Goal: Information Seeking & Learning: Learn about a topic

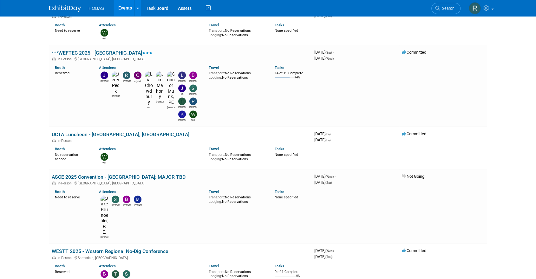
scroll to position [470, 0]
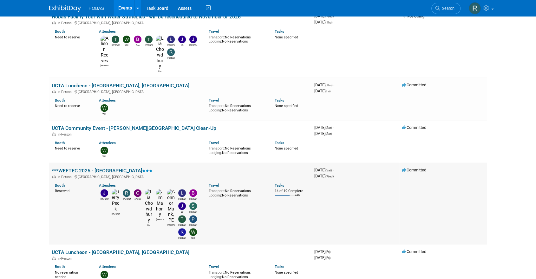
click at [76, 167] on link "***WEFTEC 2025 - [GEOGRAPHIC_DATA]" at bounding box center [102, 170] width 101 height 6
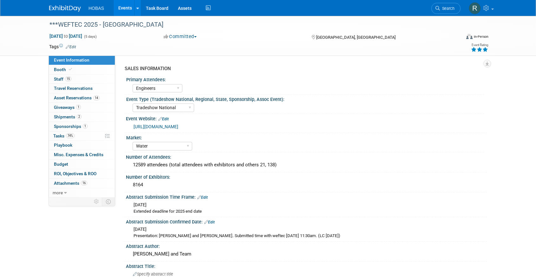
select select "Engineers"
select select "Tradeshow National"
select select "Water"
select select "Exhibiting and Sponsoring"
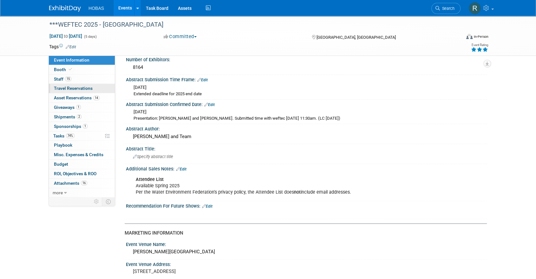
click at [81, 88] on span "Travel Reservations 0" at bounding box center [73, 88] width 39 height 5
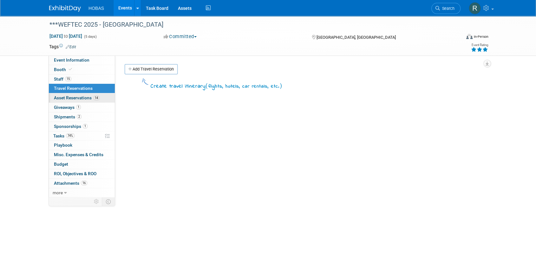
click at [75, 95] on span "Asset Reservations 14" at bounding box center [77, 97] width 46 height 5
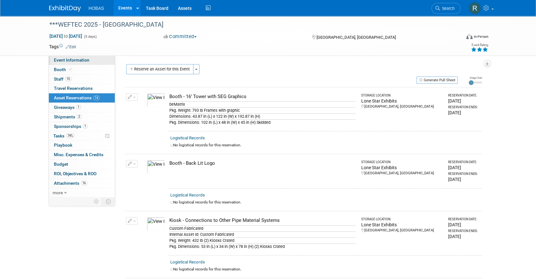
click at [76, 59] on span "Event Information" at bounding box center [72, 59] width 36 height 5
select select "Engineers"
select select "Tradeshow National"
select select "Water"
select select "Exhibiting and Sponsoring"
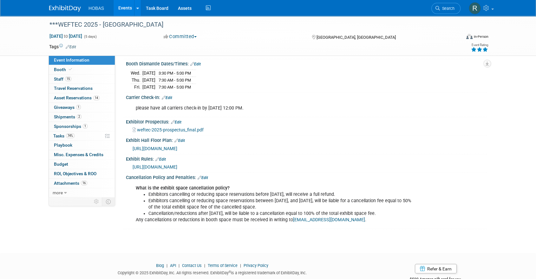
scroll to position [963, 0]
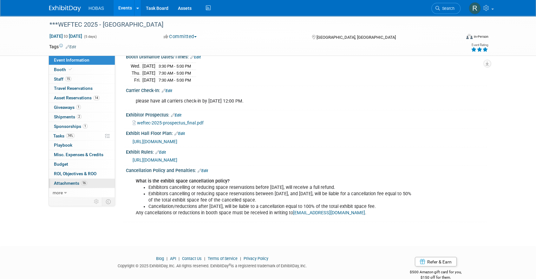
click at [65, 183] on span "Attachments 16" at bounding box center [70, 182] width 33 height 5
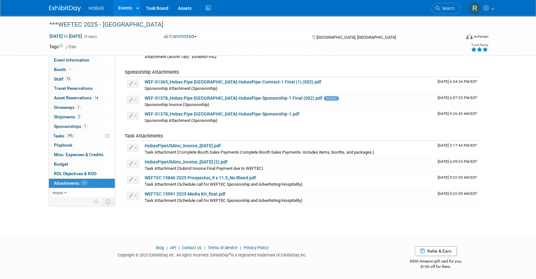
scroll to position [0, 0]
